Goal: Navigation & Orientation: Go to known website

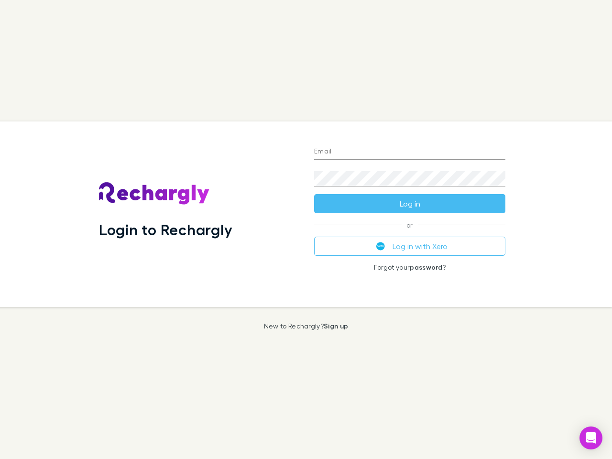
click at [306, 229] on div "Login to Rechargly" at bounding box center [198, 213] width 215 height 185
click at [409, 152] on input "Email" at bounding box center [409, 151] width 191 height 15
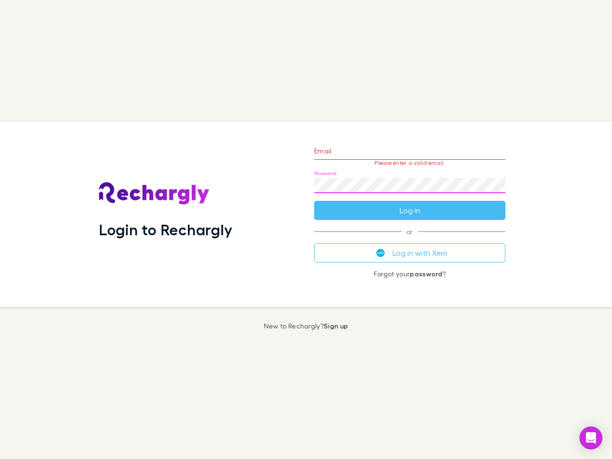
click at [409, 204] on form "Email Please enter a valid email. Password Log in" at bounding box center [409, 178] width 191 height 83
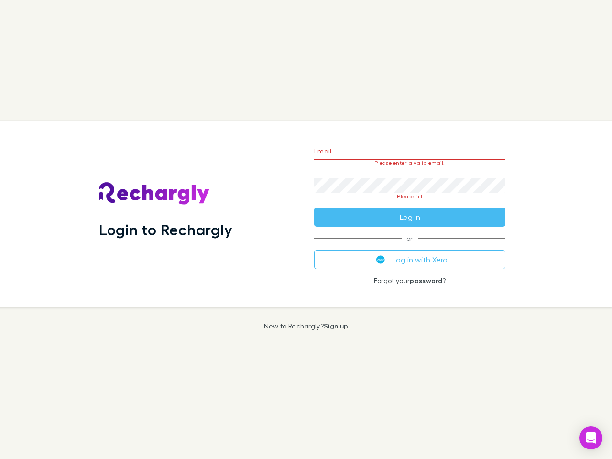
click at [409, 246] on div "Email Please enter a valid email. Password Please fill Log in or Log in with Xe…" at bounding box center [409, 213] width 206 height 185
click at [591, 438] on icon "Open Intercom Messenger" at bounding box center [591, 437] width 10 height 11
